Goal: Task Accomplishment & Management: Manage account settings

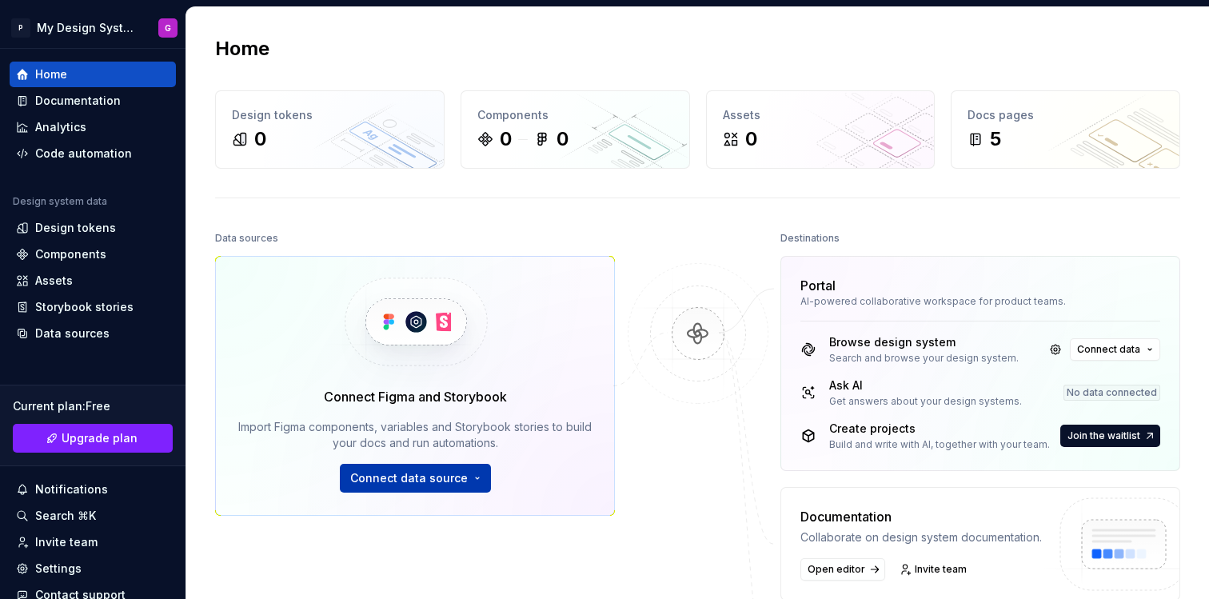
click at [442, 486] on button "Connect data source" at bounding box center [415, 478] width 151 height 29
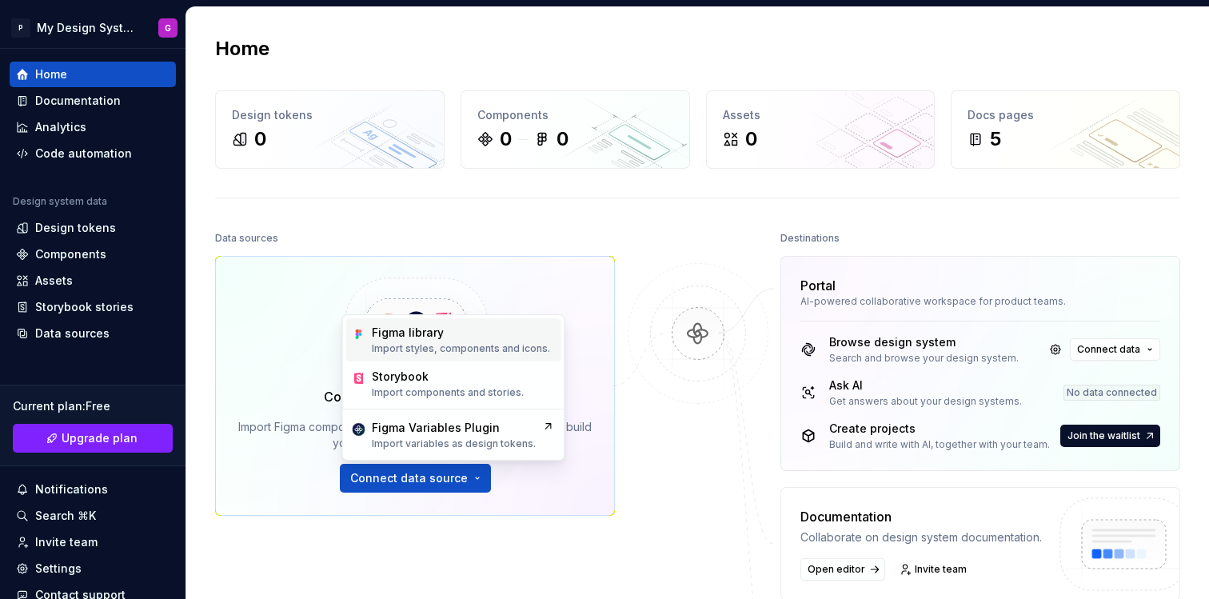
click at [458, 343] on p "Import styles, components and icons." at bounding box center [461, 348] width 178 height 13
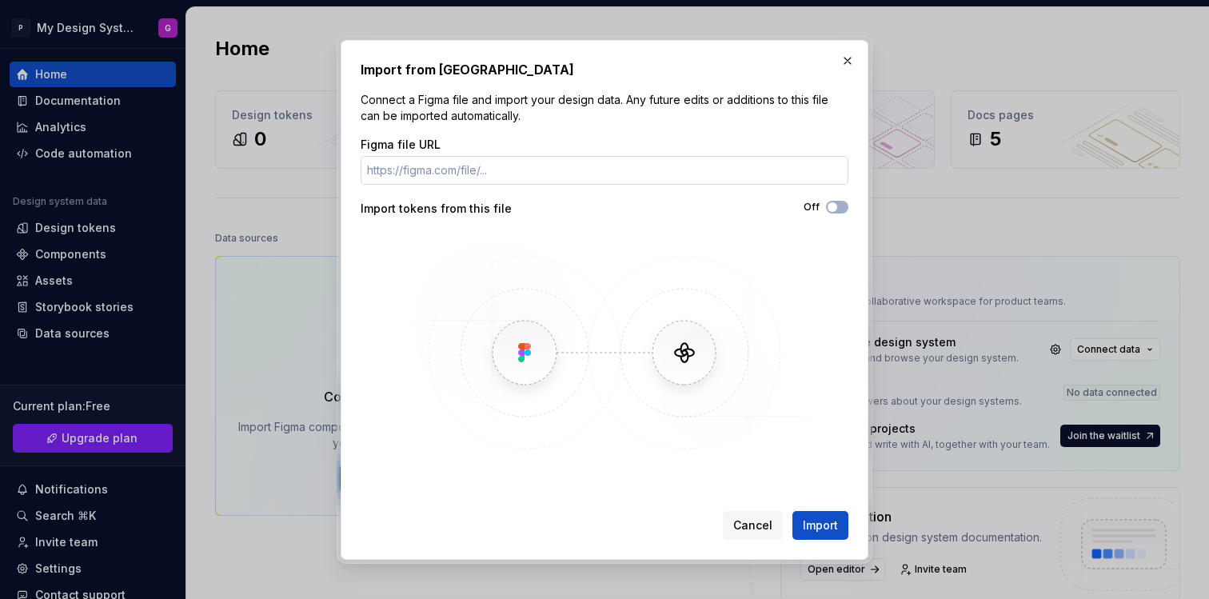
click at [489, 168] on input "Figma file URL" at bounding box center [605, 170] width 488 height 29
type input "[URL][DOMAIN_NAME]"
click at [834, 203] on span "button" at bounding box center [833, 207] width 10 height 10
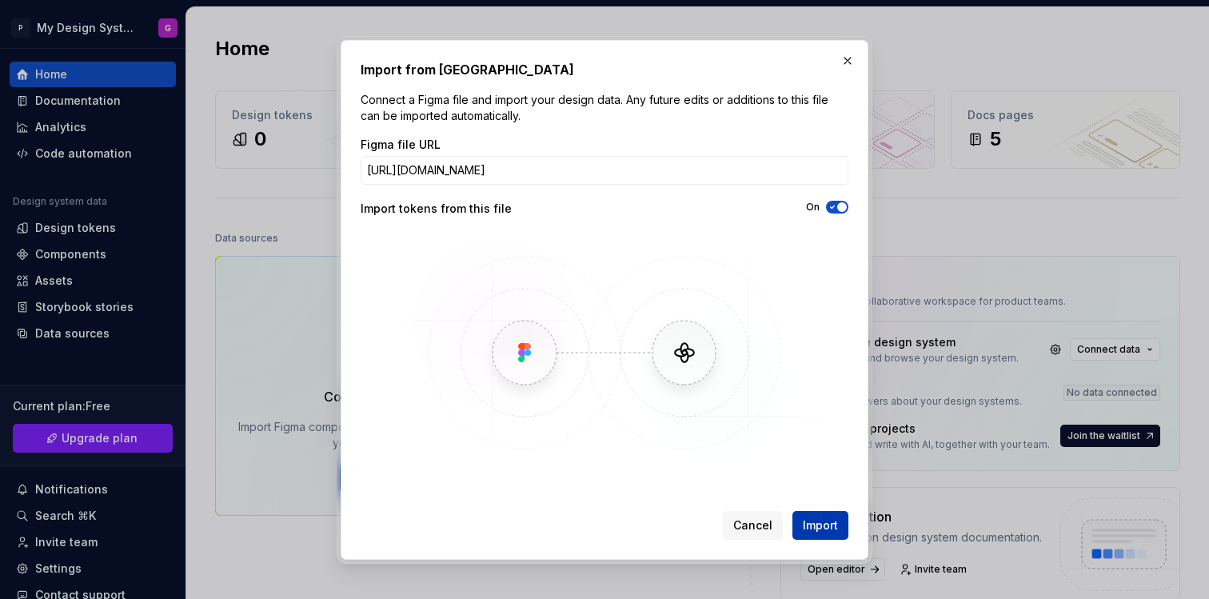
click at [824, 517] on span "Import" at bounding box center [820, 525] width 35 height 16
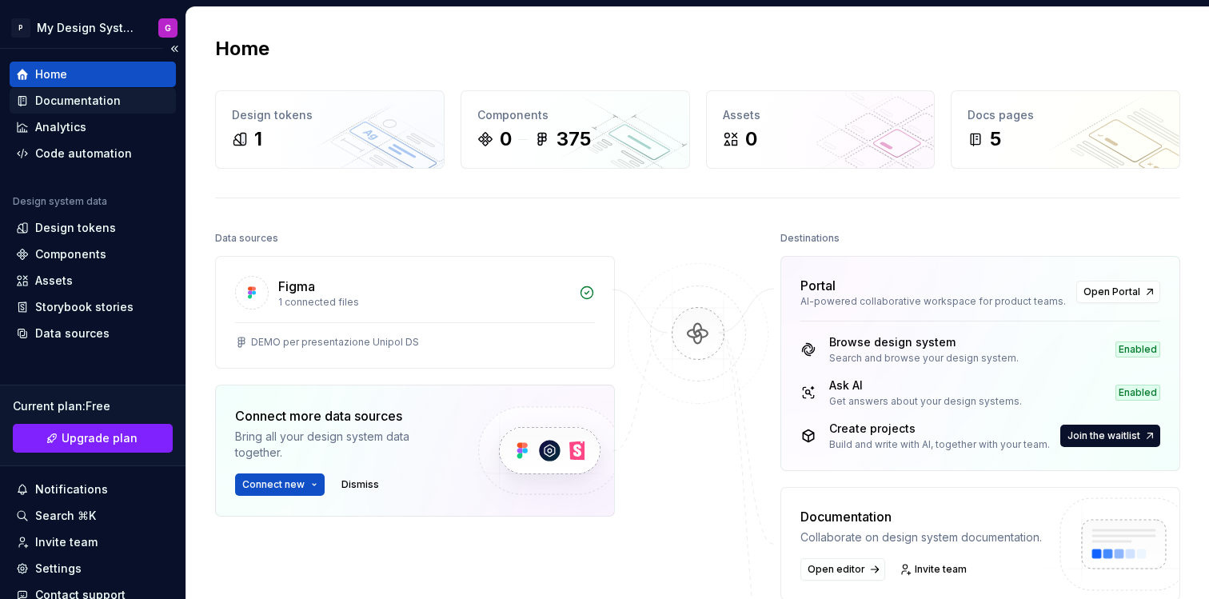
click at [86, 106] on div "Documentation" at bounding box center [78, 101] width 86 height 16
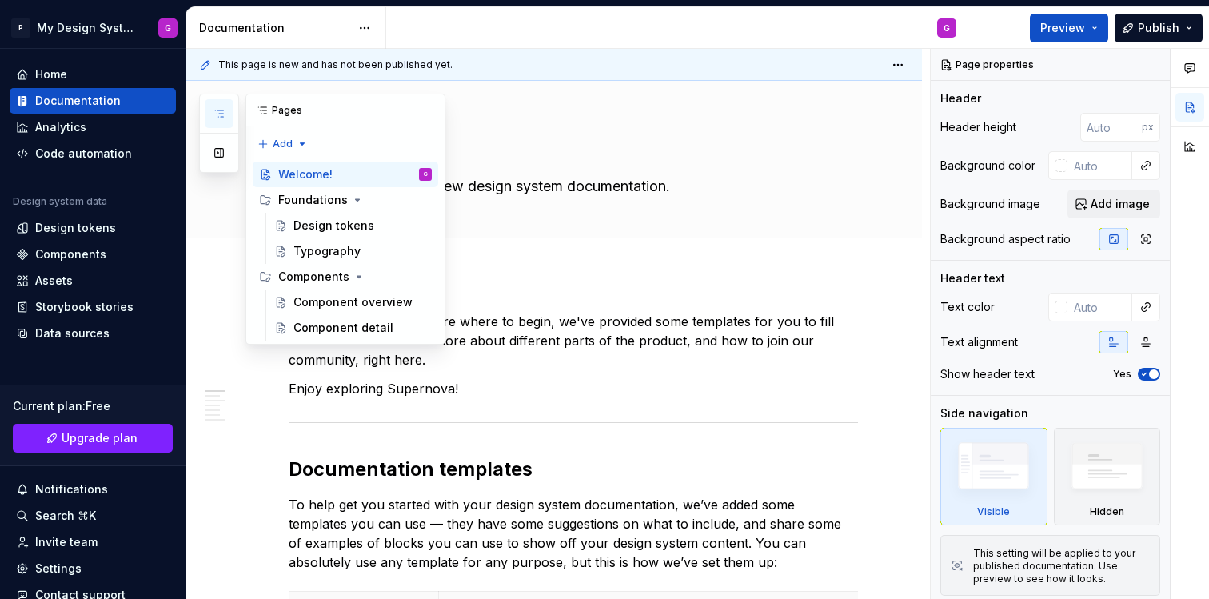
click at [224, 112] on icon "button" at bounding box center [219, 113] width 13 height 13
click at [341, 226] on div "Design tokens" at bounding box center [333, 226] width 81 height 16
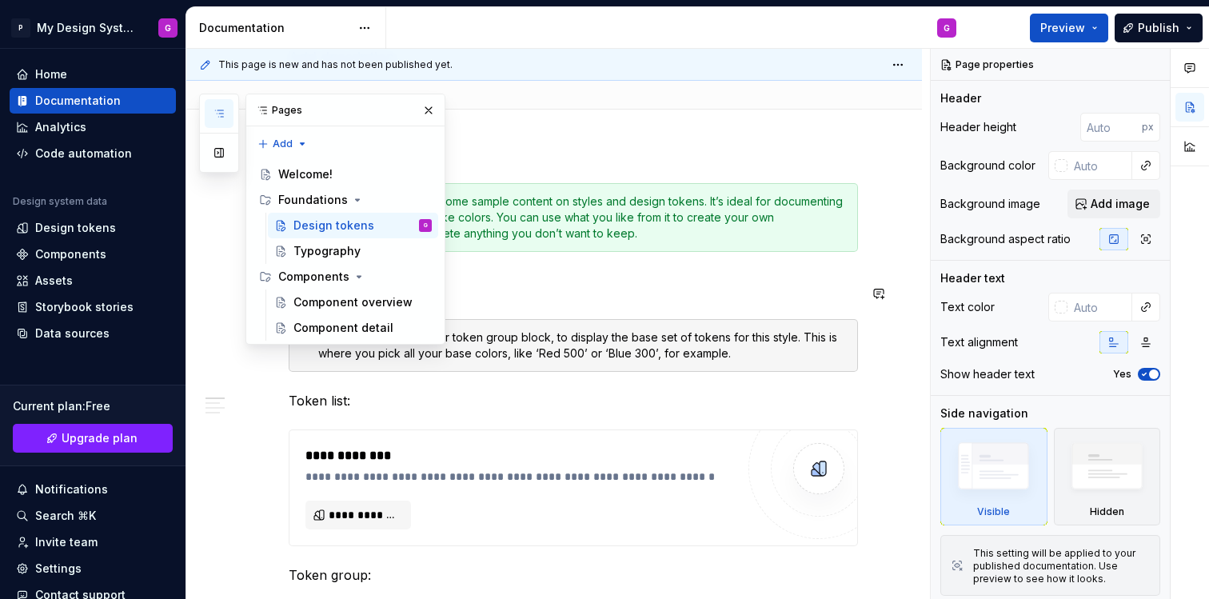
scroll to position [222, 0]
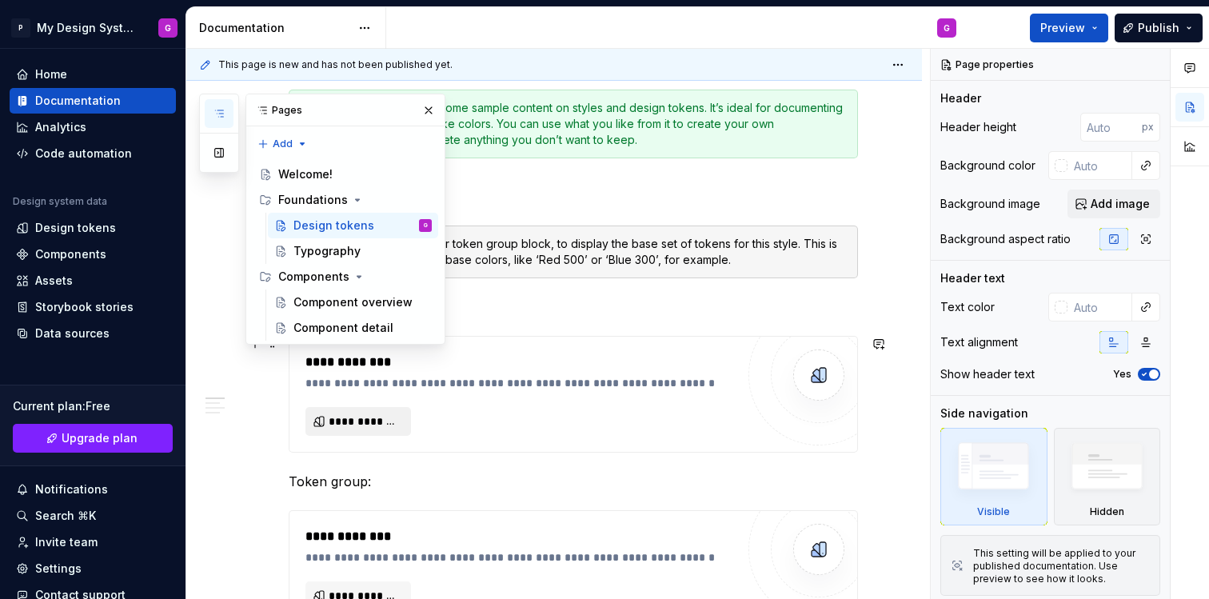
type textarea "*"
click at [384, 411] on button "**********" at bounding box center [358, 421] width 106 height 29
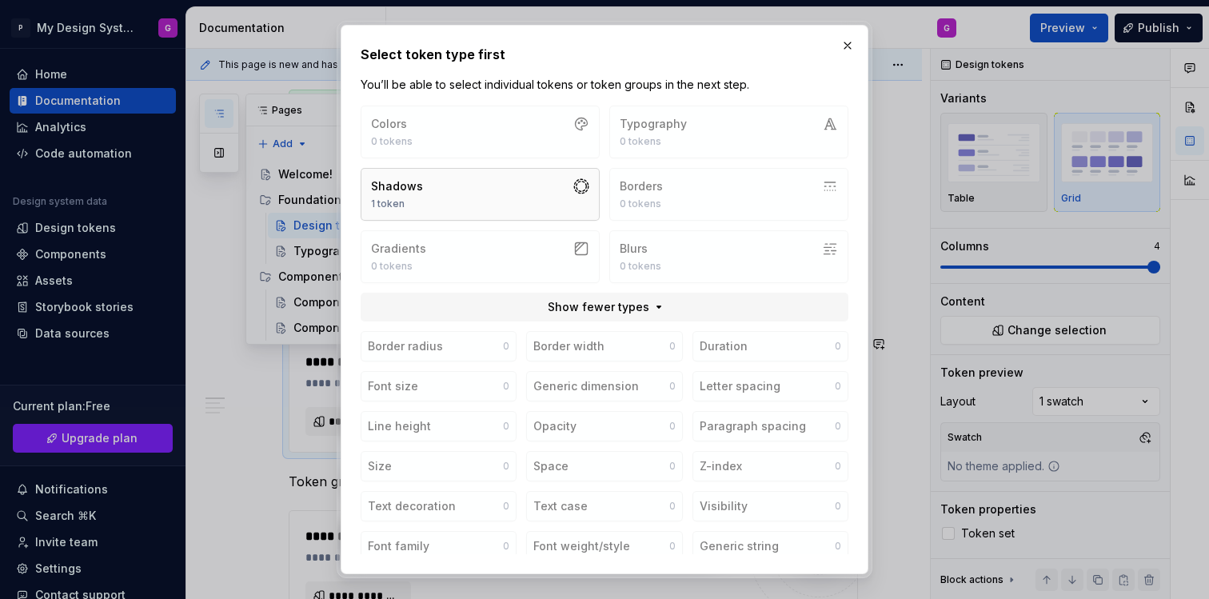
click at [507, 202] on button "Shadows 1 token" at bounding box center [480, 194] width 239 height 53
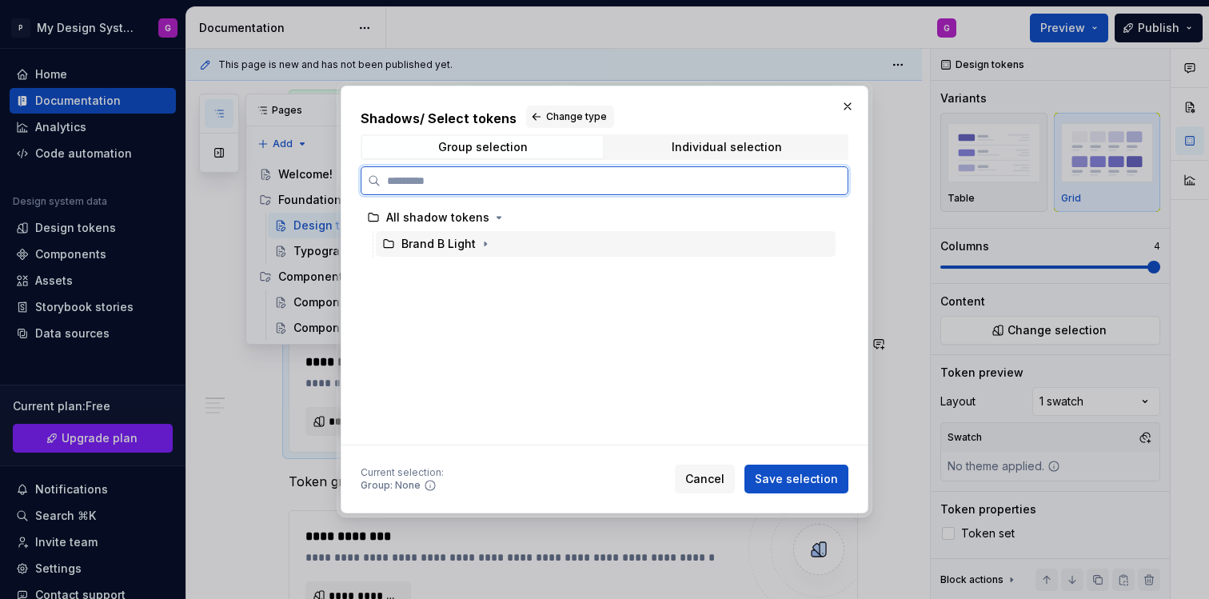
drag, startPoint x: 442, startPoint y: 246, endPoint x: 470, endPoint y: 246, distance: 28.0
click at [443, 246] on div "Brand B Light" at bounding box center [438, 244] width 74 height 16
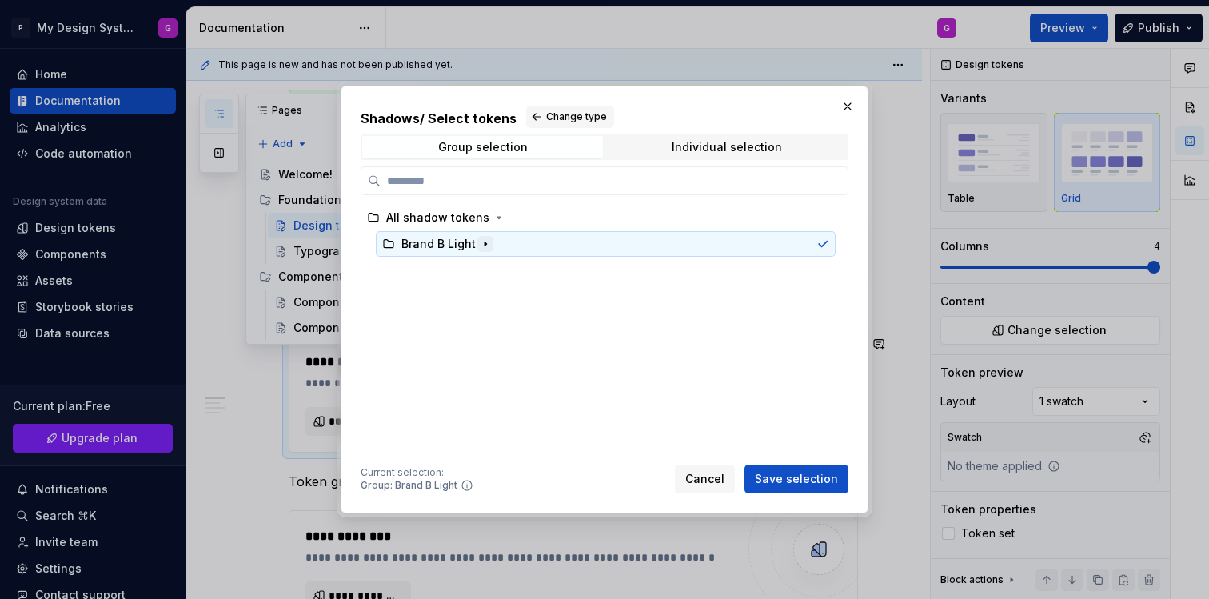
click at [485, 246] on icon "button" at bounding box center [485, 244] width 13 height 13
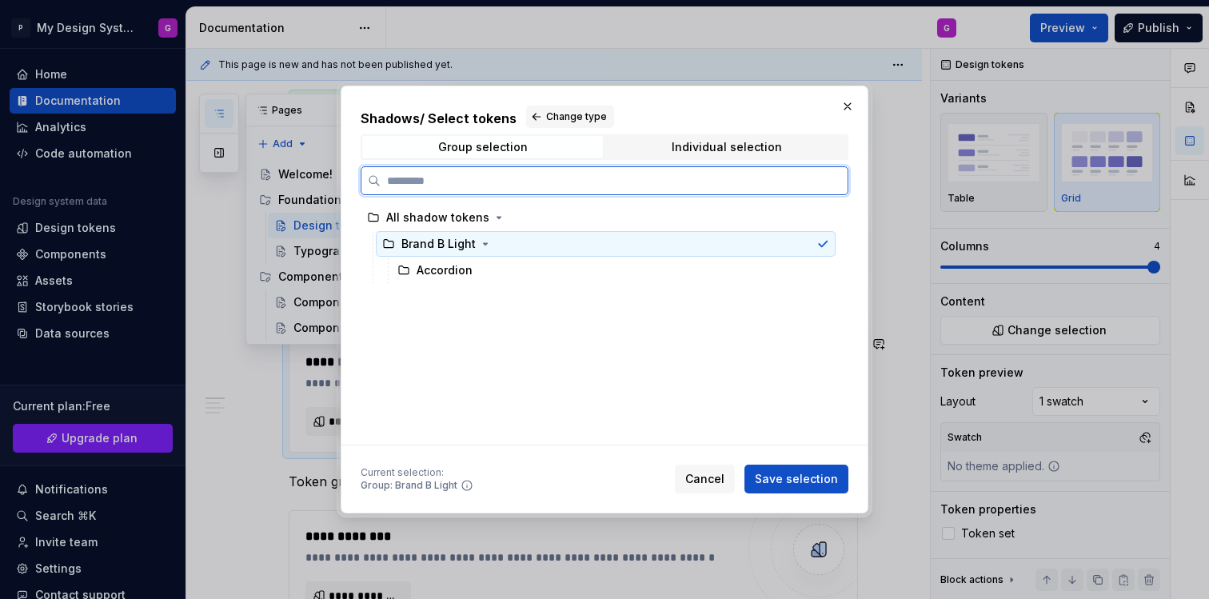
click at [458, 242] on div "Brand B Light" at bounding box center [438, 244] width 74 height 16
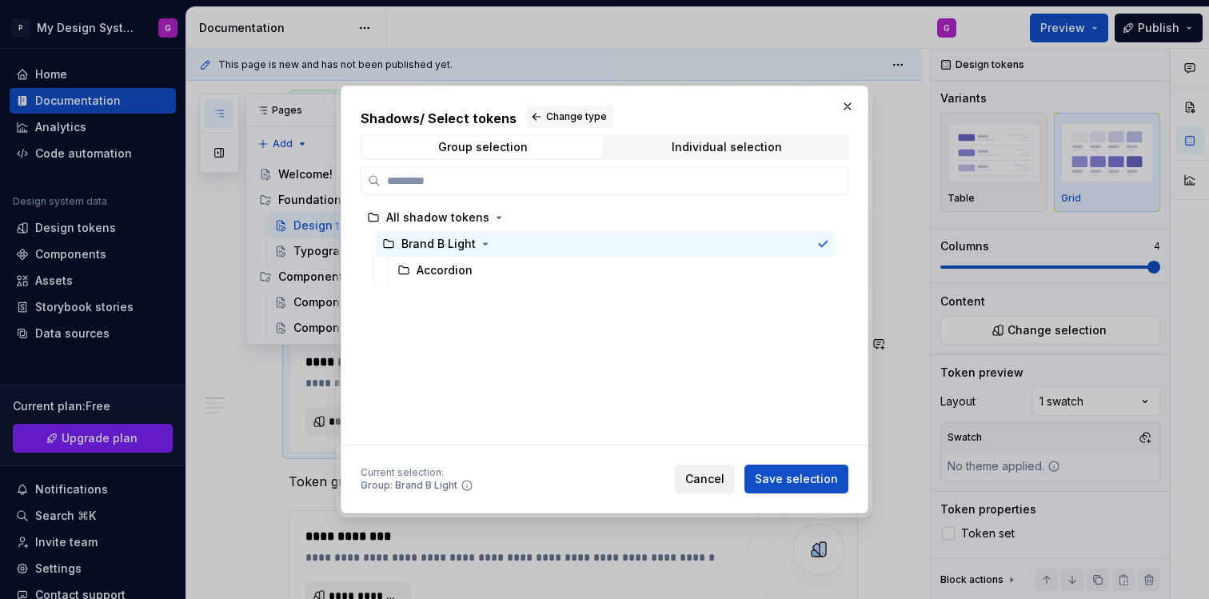
click at [710, 477] on span "Cancel" at bounding box center [704, 479] width 39 height 16
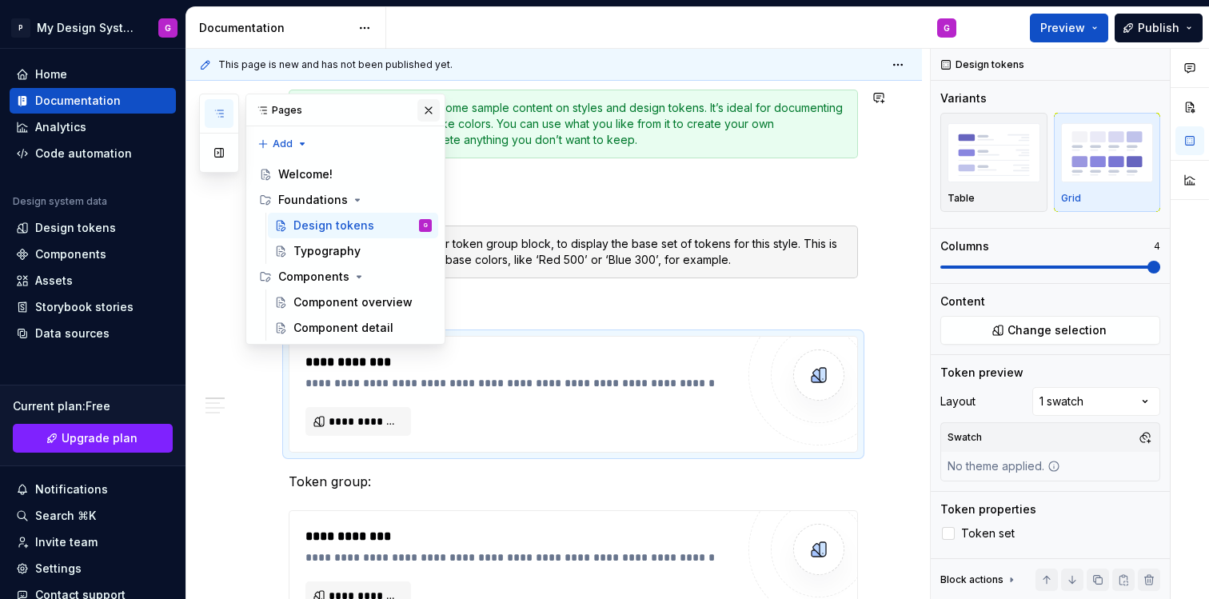
click at [423, 111] on button "button" at bounding box center [428, 110] width 22 height 22
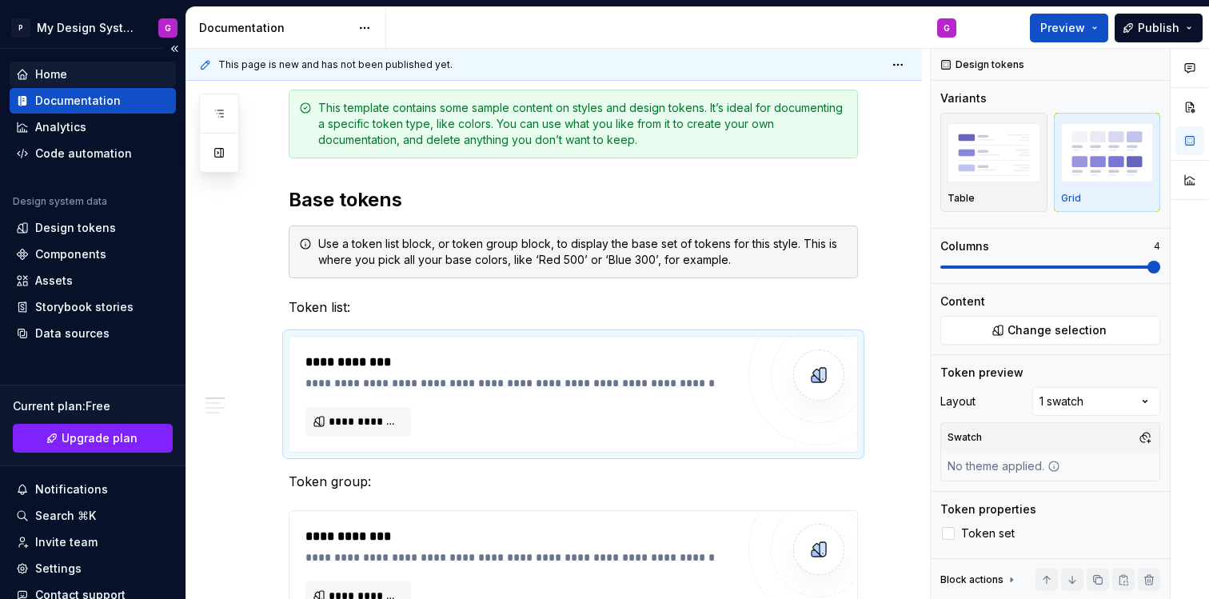
click at [62, 75] on div "Home" at bounding box center [51, 74] width 32 height 16
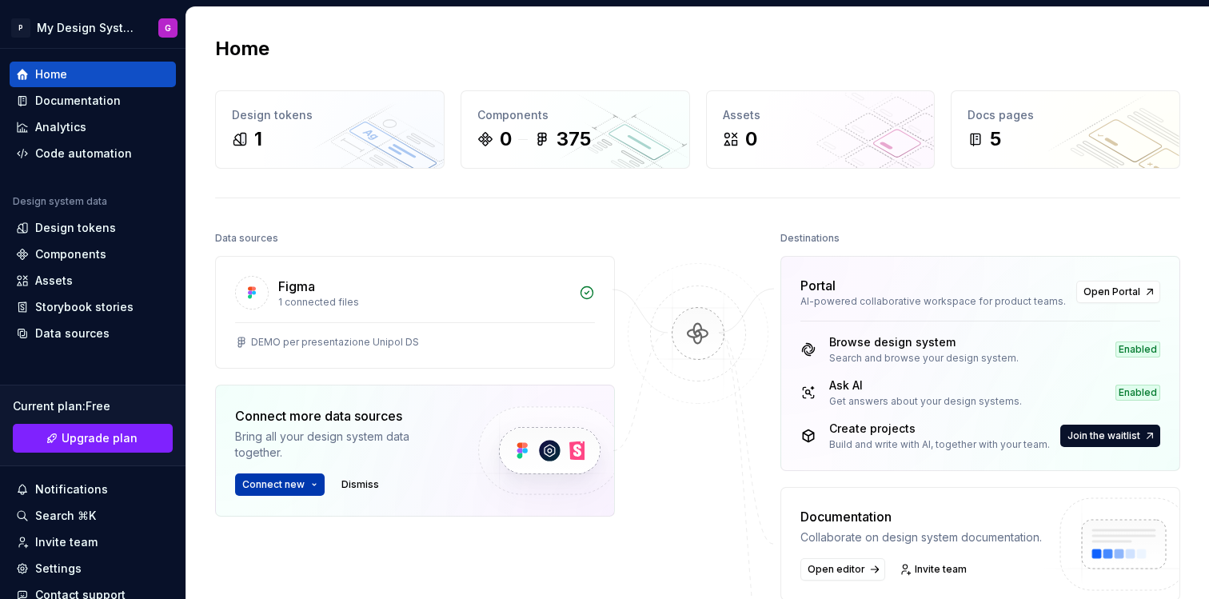
click at [305, 486] on button "Connect new" at bounding box center [280, 484] width 90 height 22
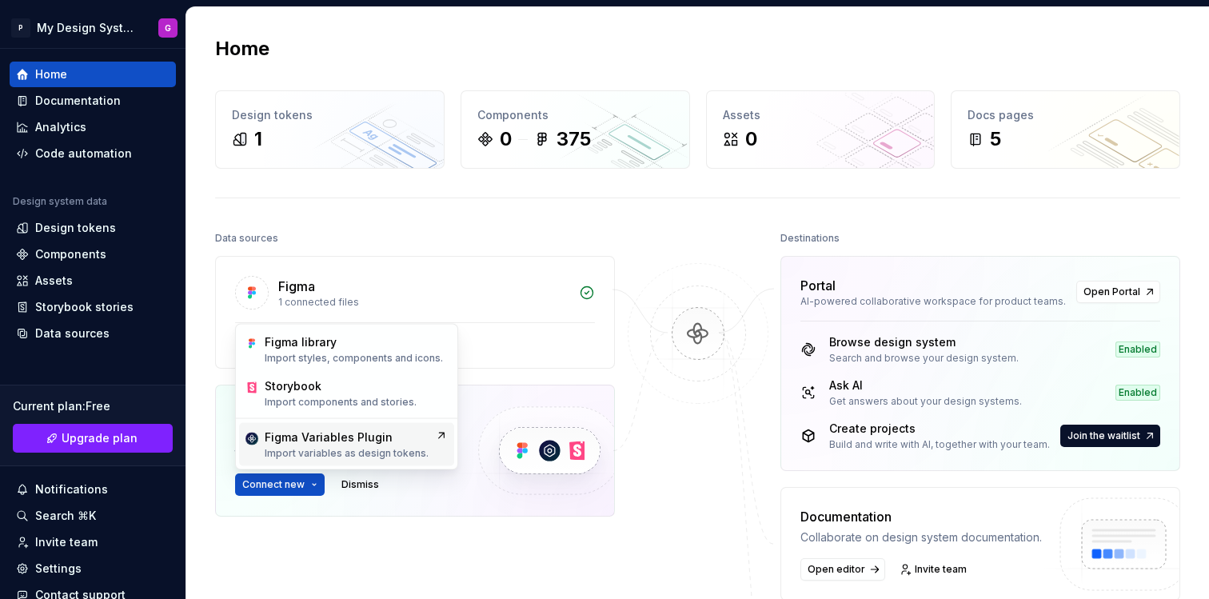
click at [327, 450] on p "Import variables as design tokens." at bounding box center [347, 453] width 164 height 13
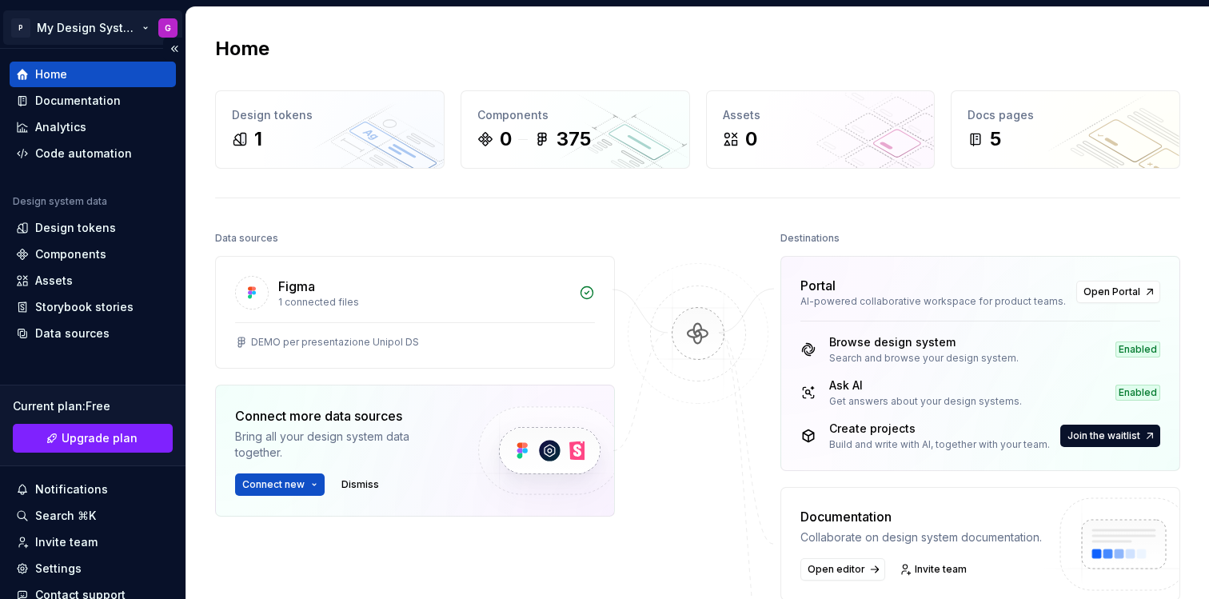
click at [138, 28] on html "P My Design System G Home Documentation Analytics Code automation Design system…" at bounding box center [604, 299] width 1209 height 599
click at [463, 53] on html "P My Design System G Home Documentation Analytics Code automation Design system…" at bounding box center [604, 299] width 1209 height 599
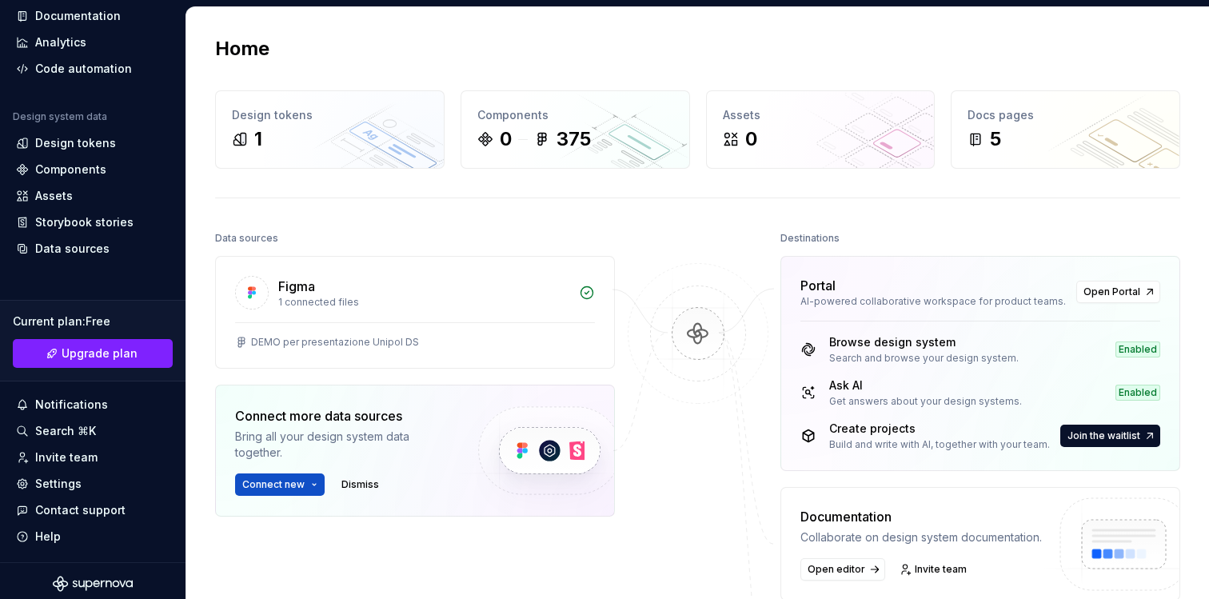
scroll to position [90, 0]
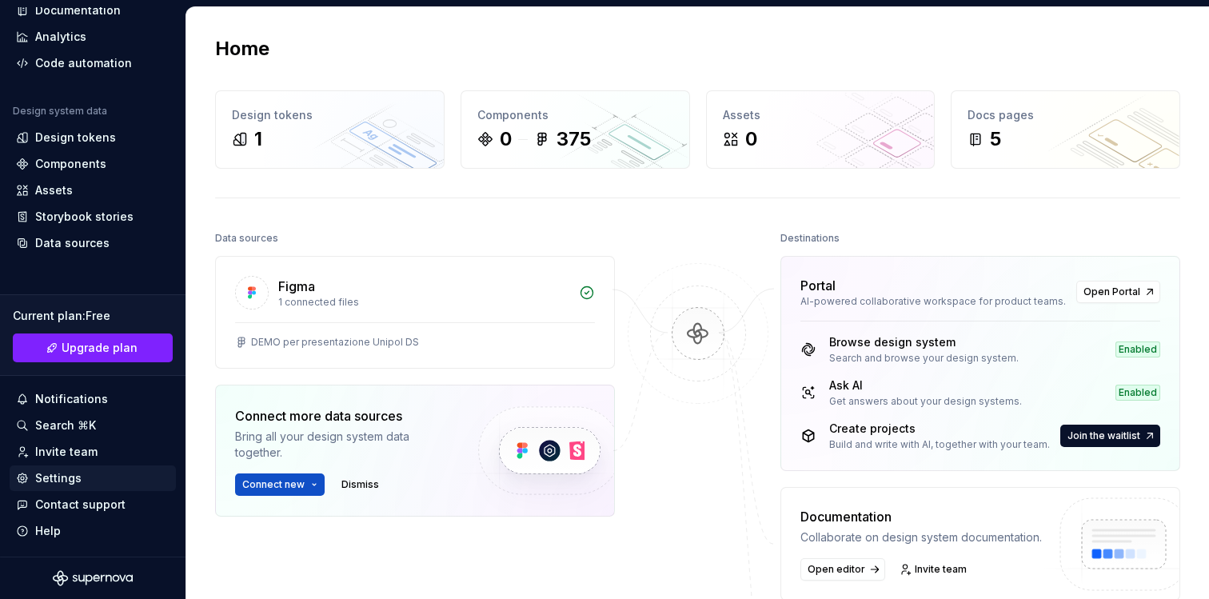
click at [86, 472] on div "Settings" at bounding box center [93, 478] width 154 height 16
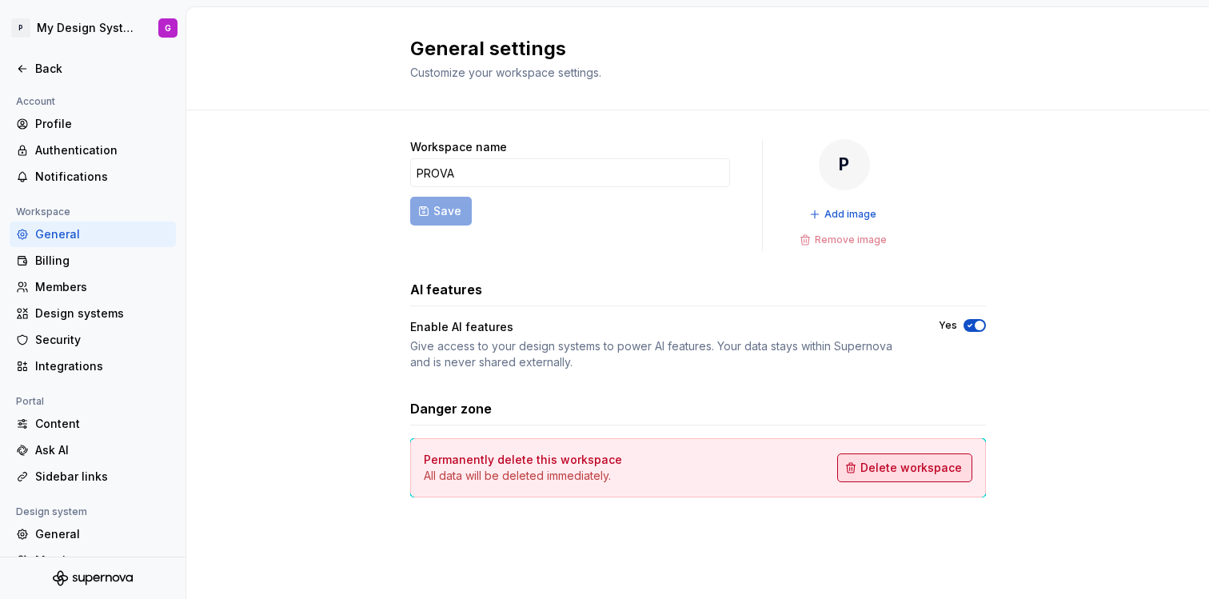
click at [916, 454] on button "Delete workspace" at bounding box center [904, 467] width 135 height 29
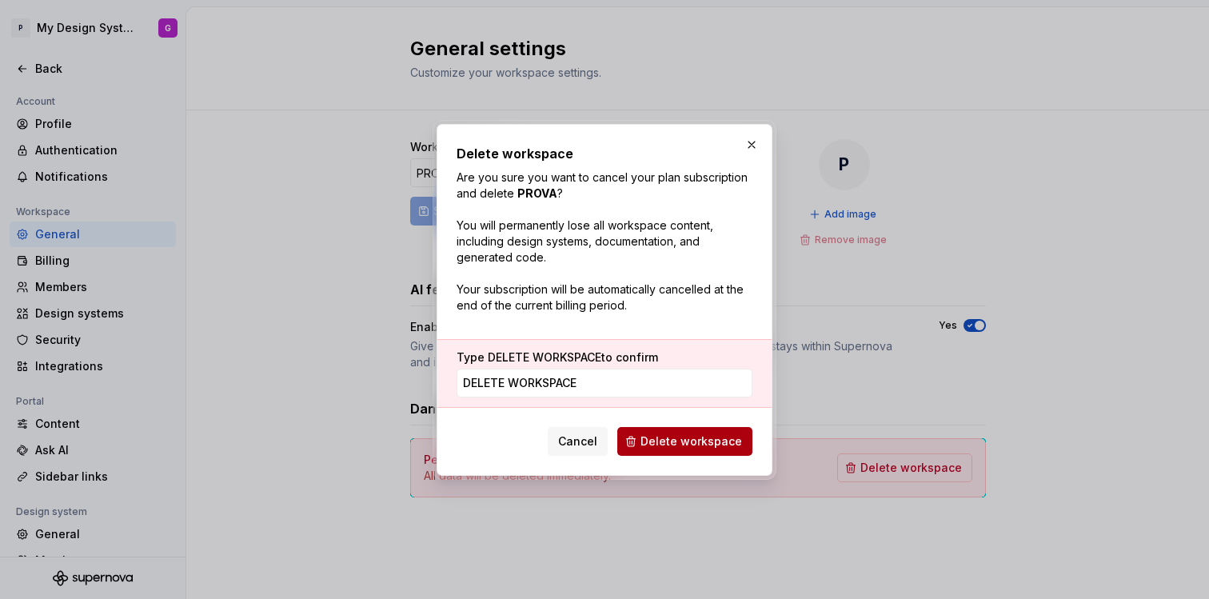
type input "DELETE WORKSPACE"
click at [717, 436] on span "Delete workspace" at bounding box center [692, 441] width 102 height 16
